Goal: Information Seeking & Learning: Learn about a topic

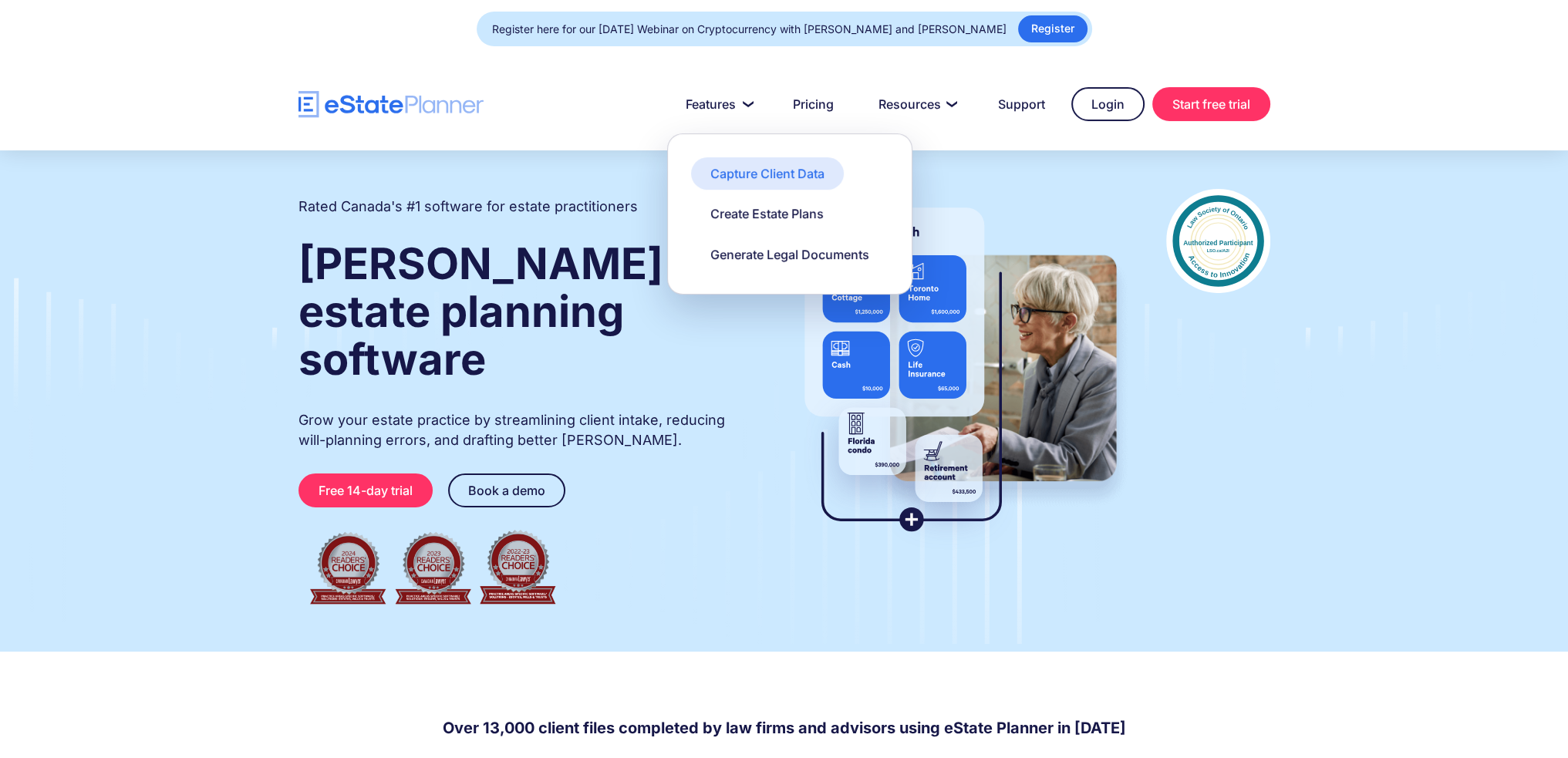
click at [722, 173] on div "Capture Client Data" at bounding box center [767, 173] width 114 height 17
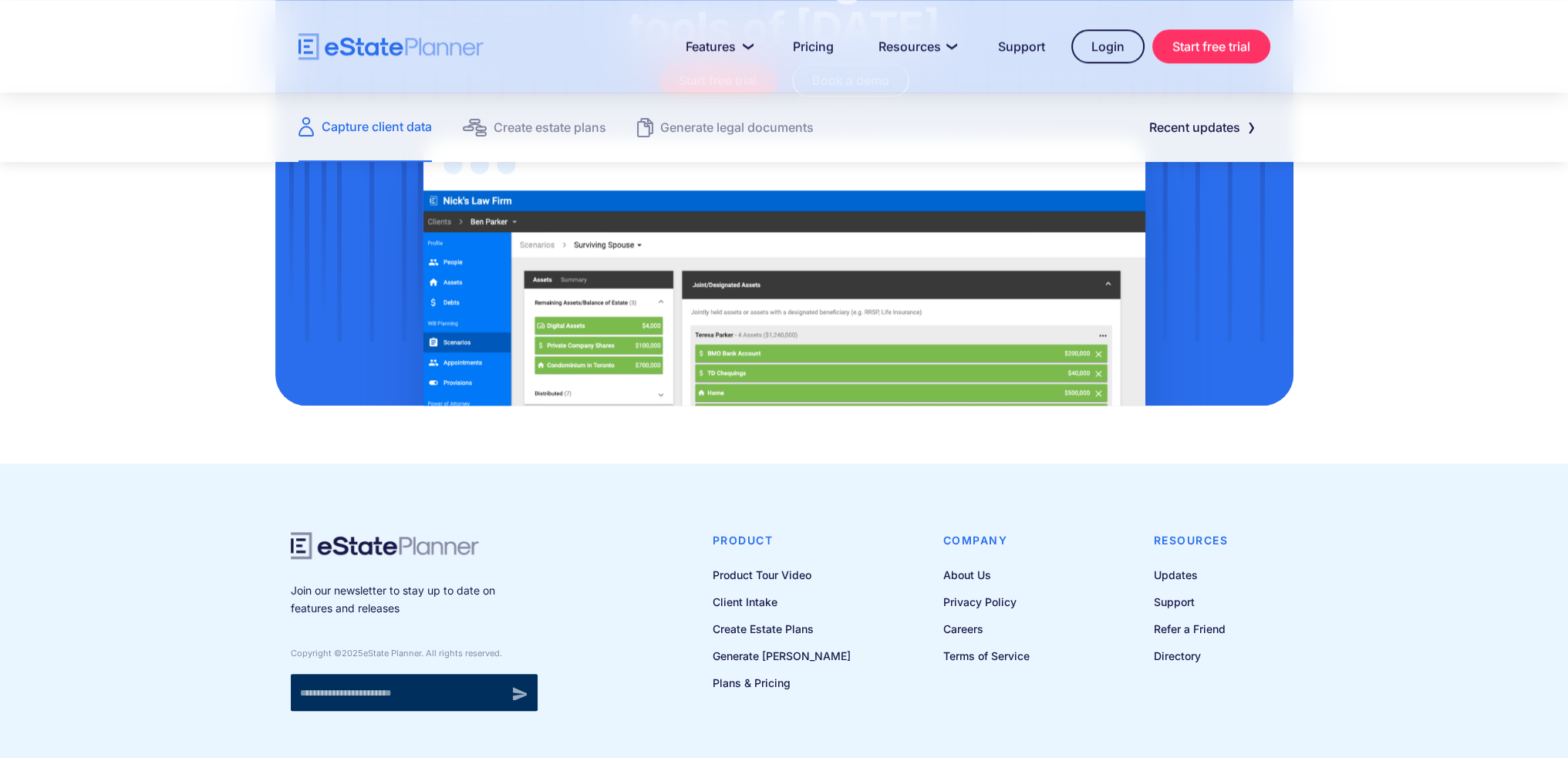
scroll to position [2082, 0]
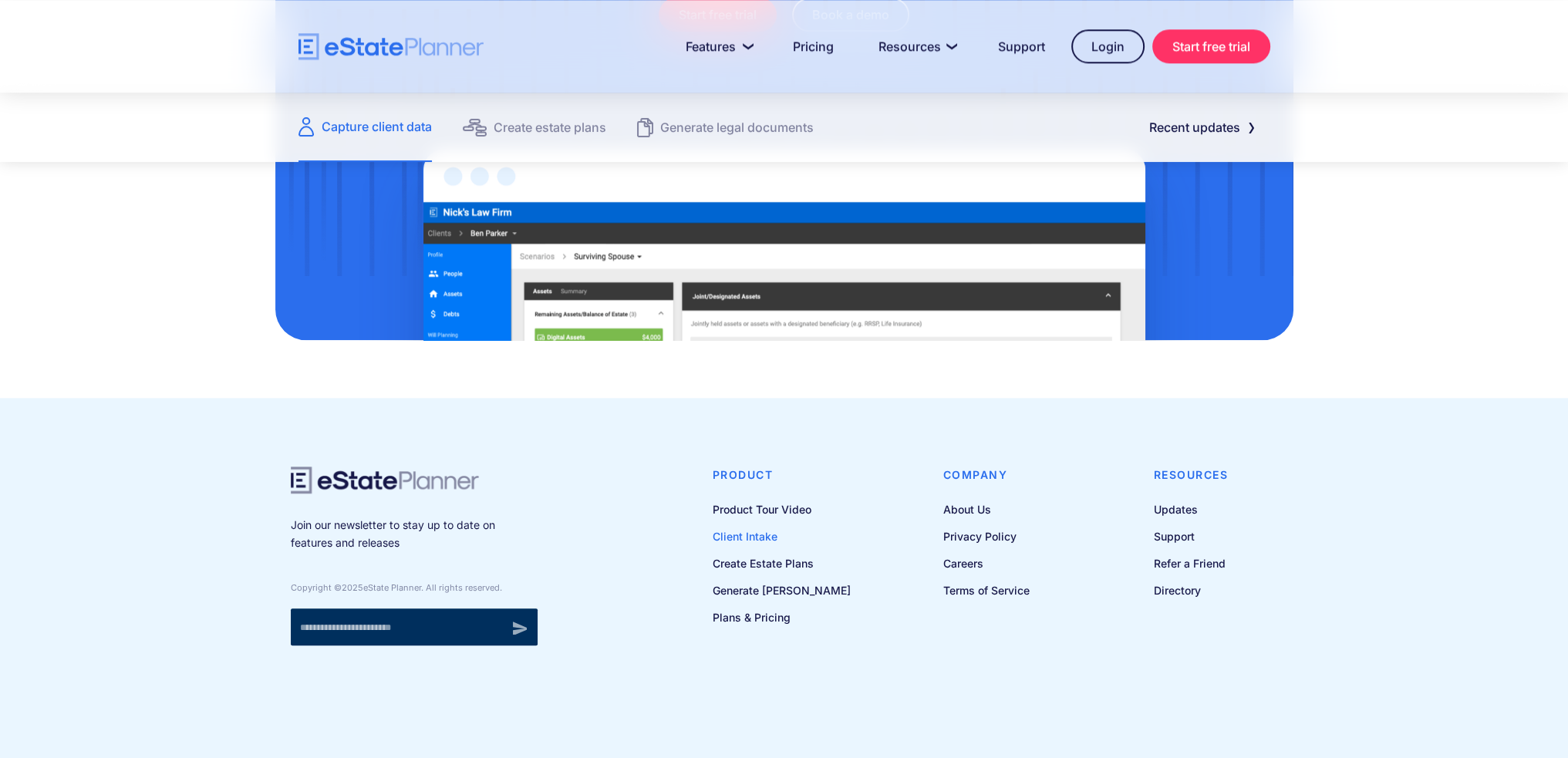
click at [770, 532] on link "Client Intake" at bounding box center [782, 536] width 138 height 19
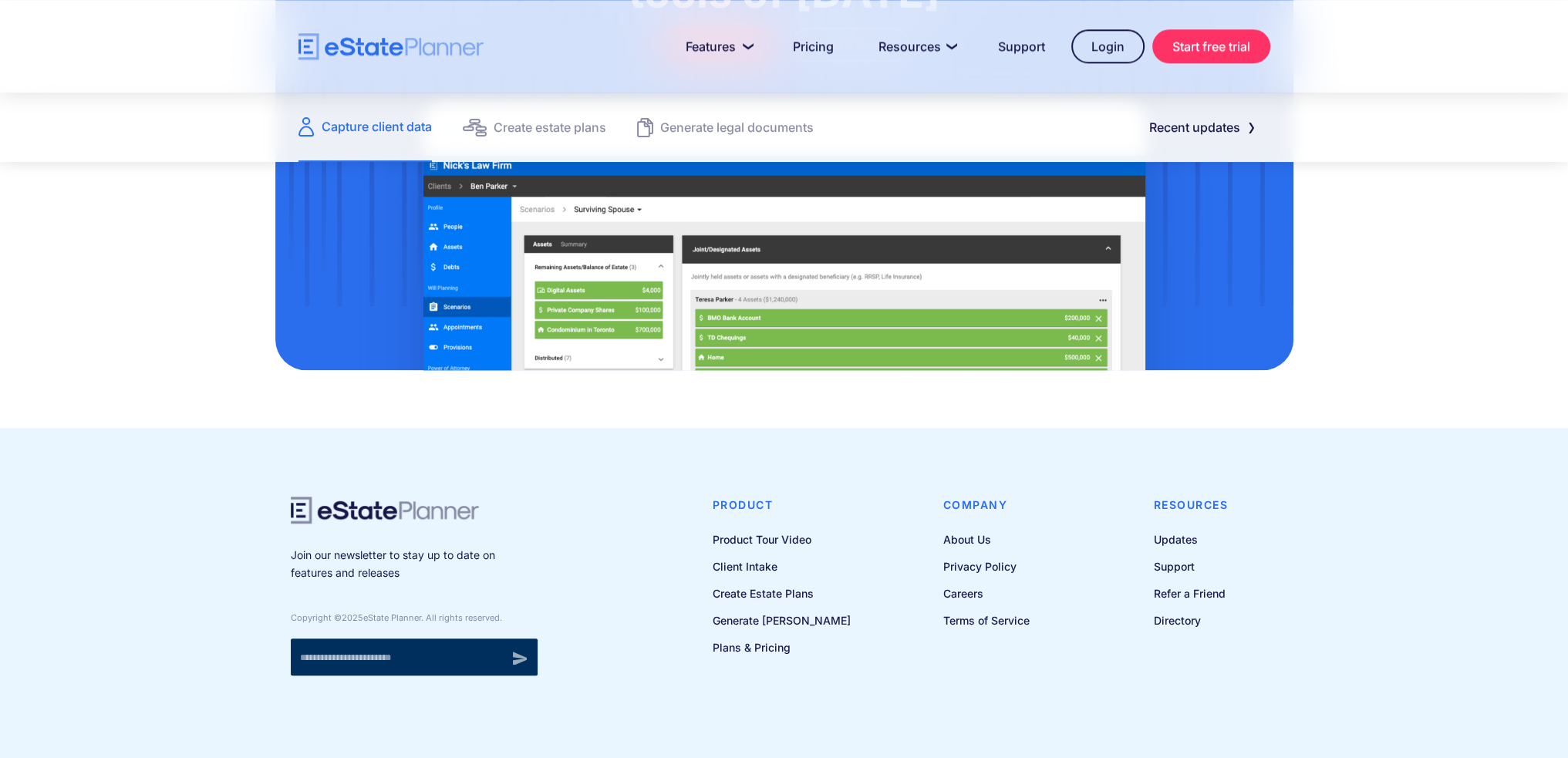
scroll to position [2082, 0]
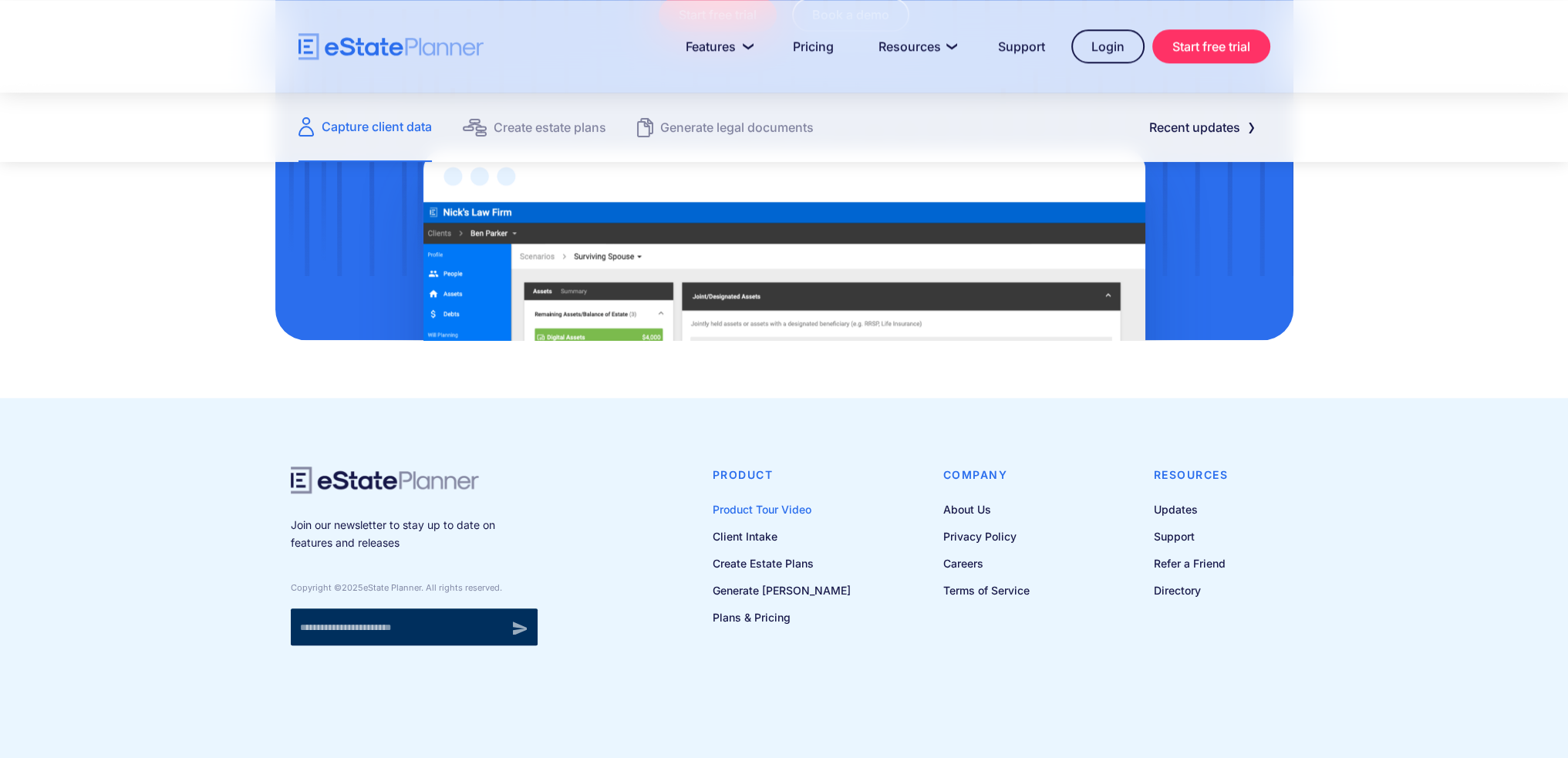
click at [777, 511] on link "Product Tour Video" at bounding box center [782, 509] width 138 height 19
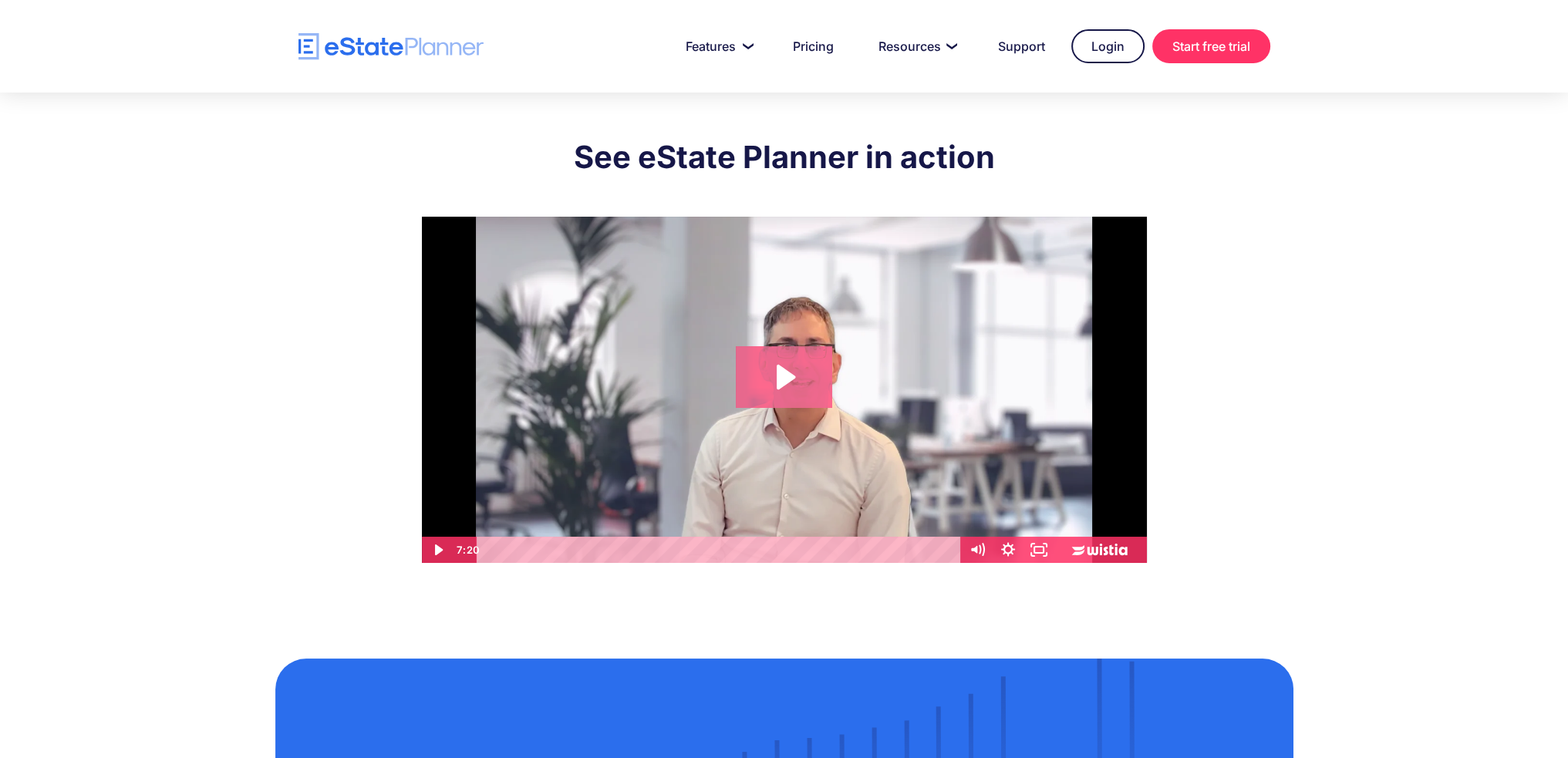
click at [797, 370] on icon "Play Video: eState Product Demo Video" at bounding box center [784, 376] width 96 height 61
